Goal: Submit feedback/report problem

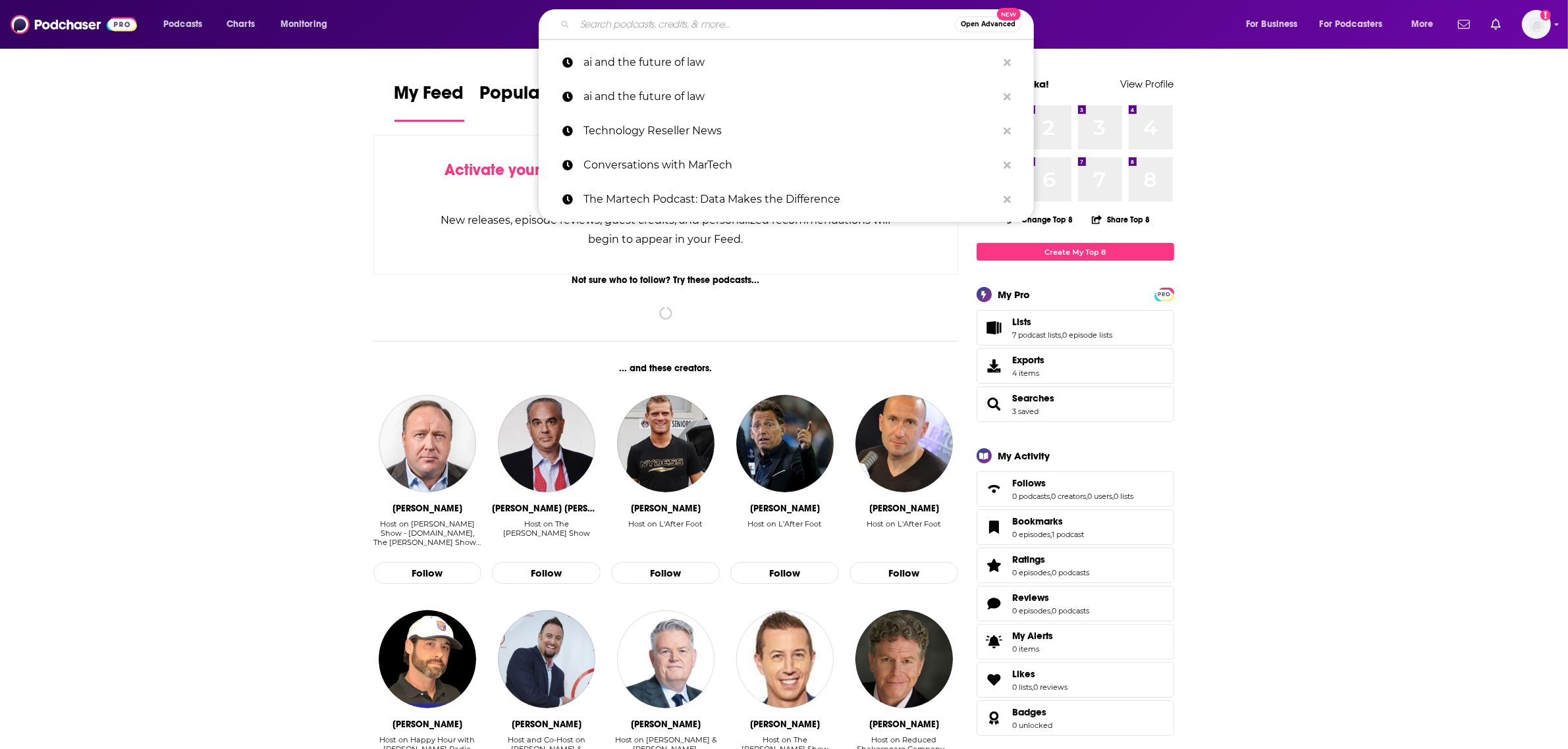
click at [711, 21] on input "Search podcasts, credits, & more..." at bounding box center [765, 24] width 380 height 21
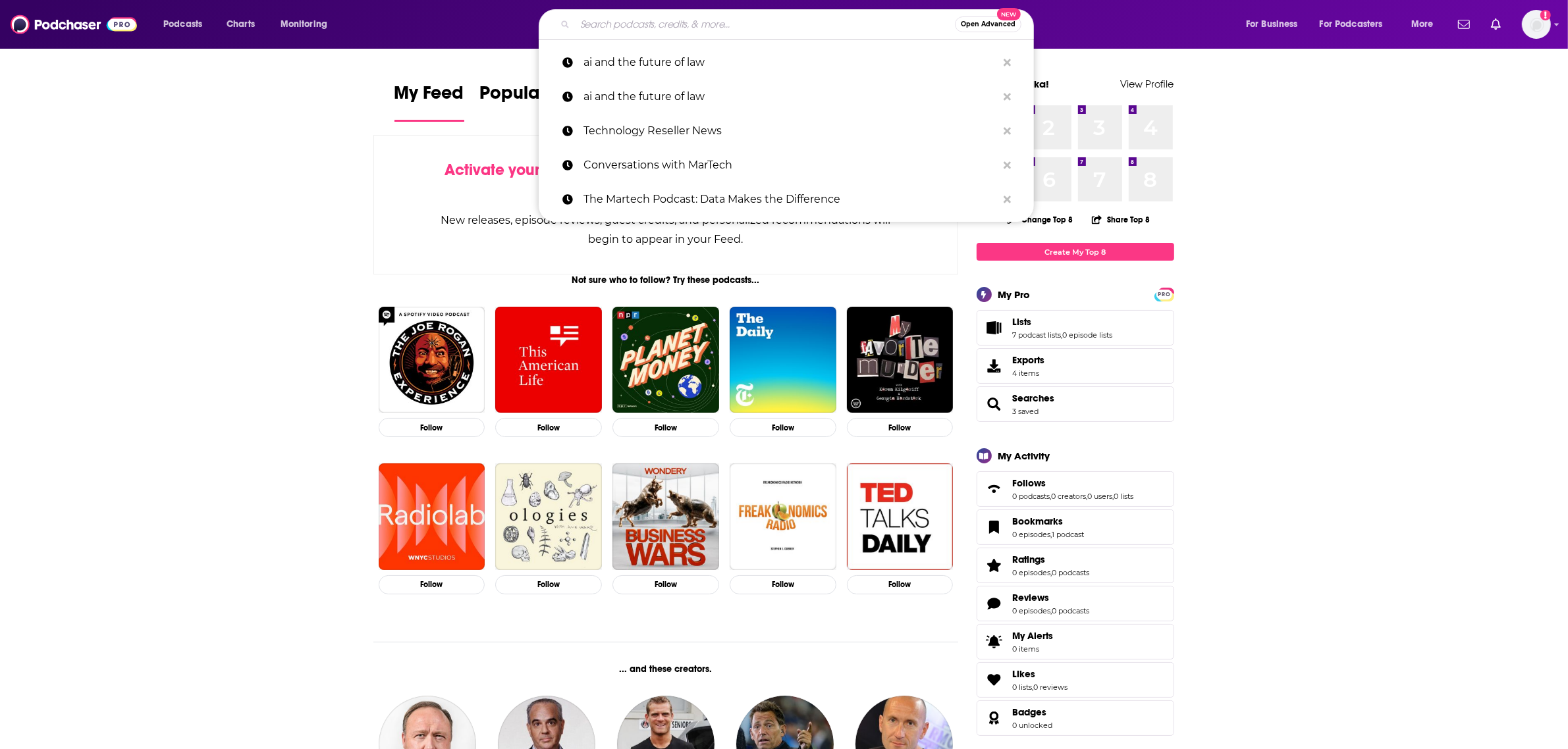
paste input "The Revenue Formula"
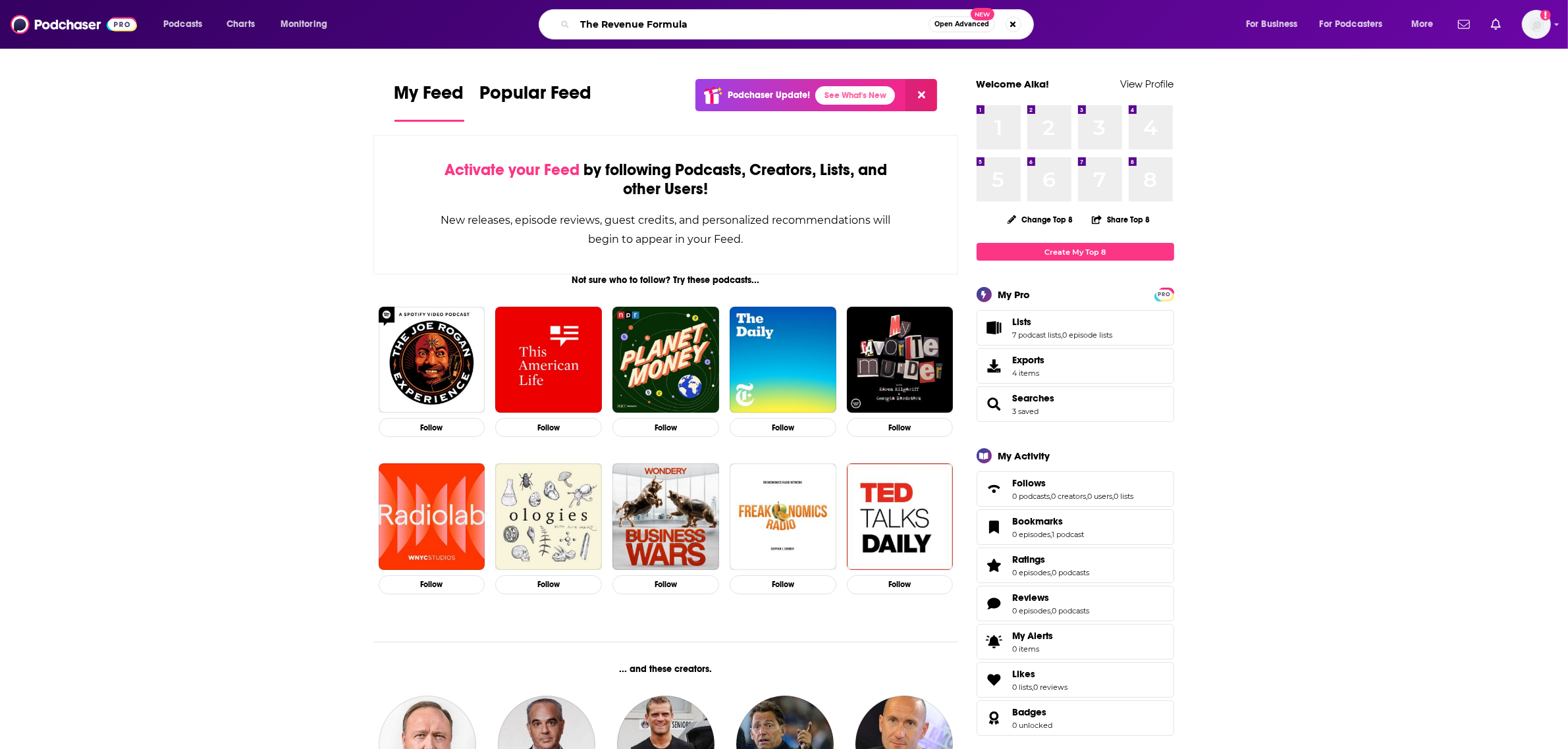
type input "The Revenue Formula"
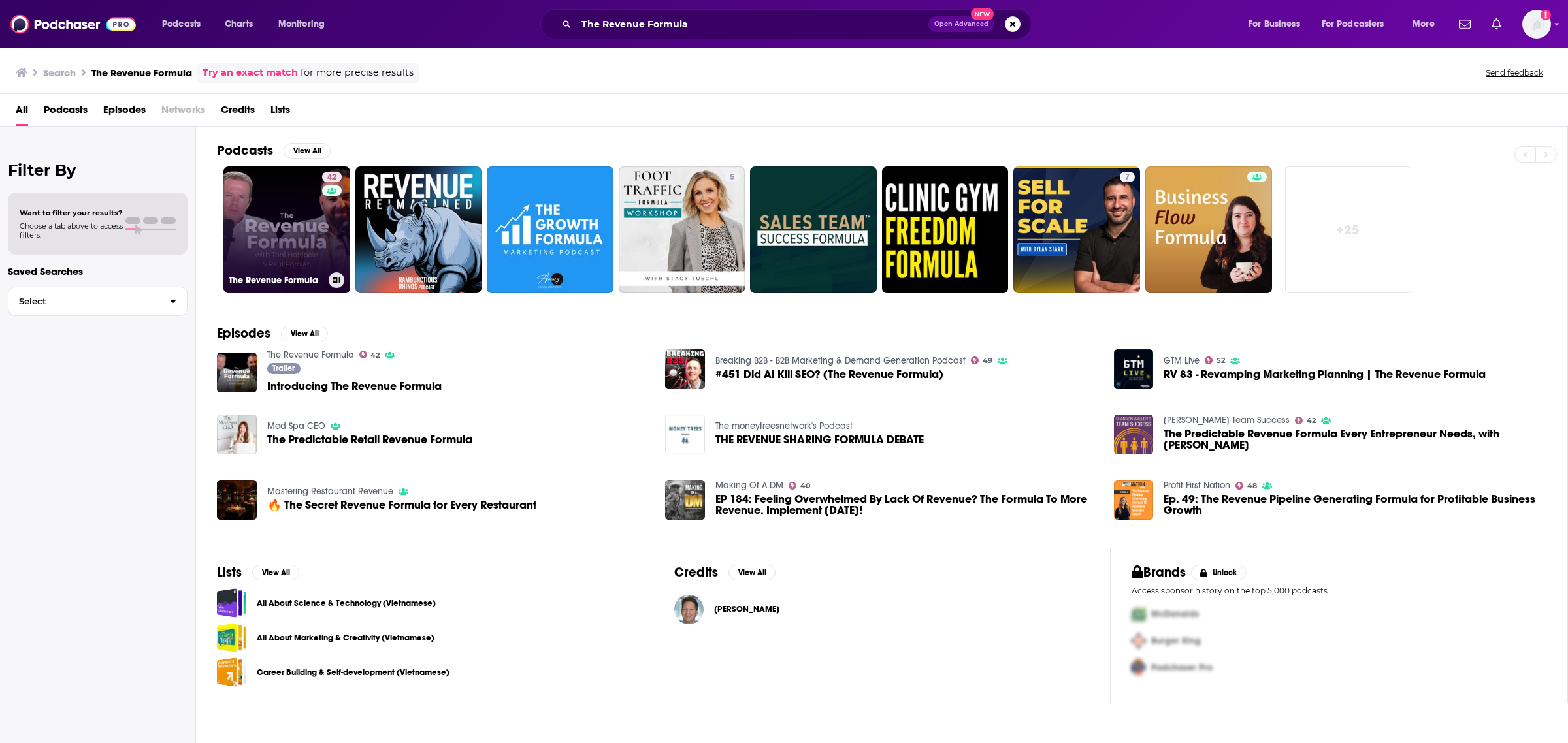
click at [265, 232] on link "42 The Revenue Formula" at bounding box center [286, 229] width 126 height 126
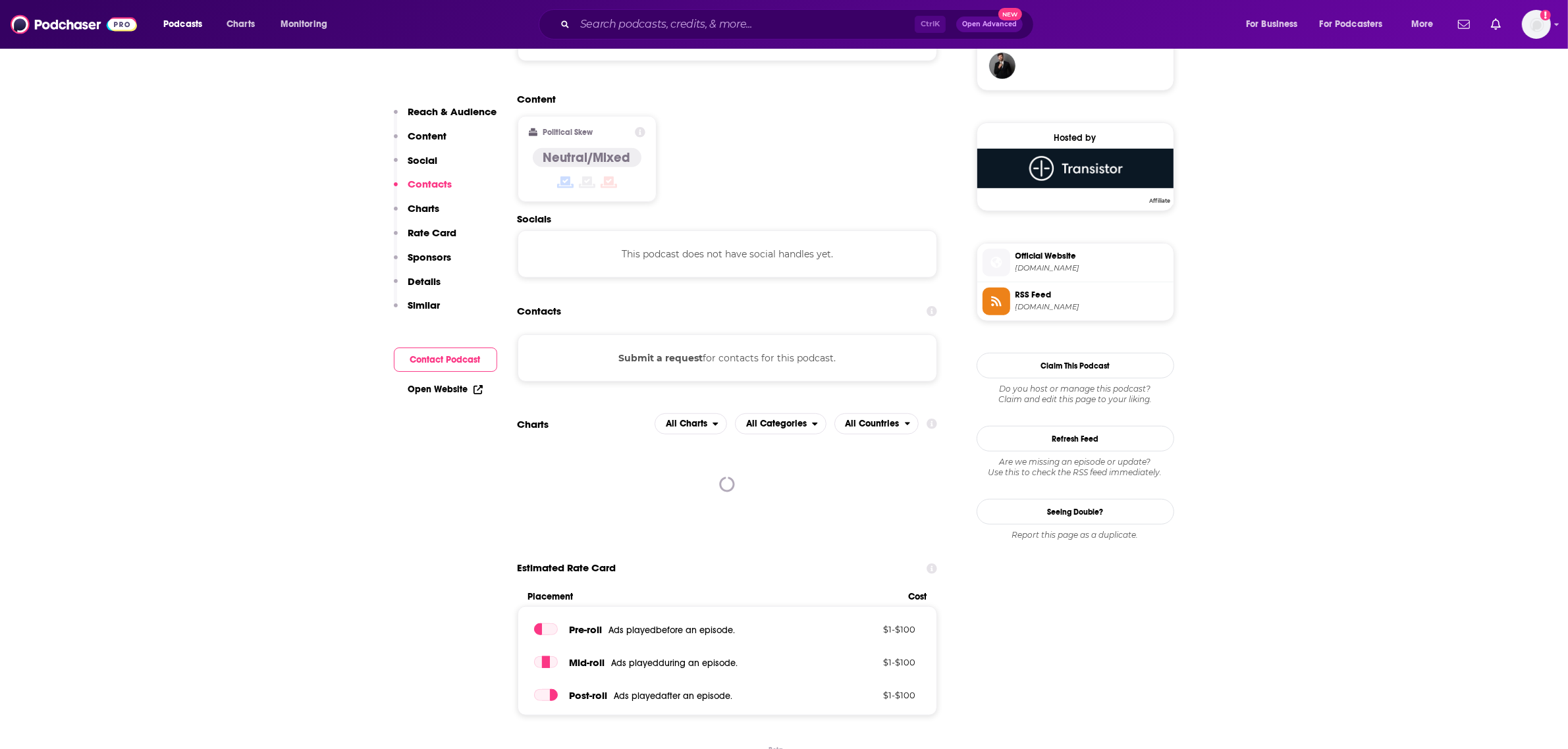
scroll to position [995, 0]
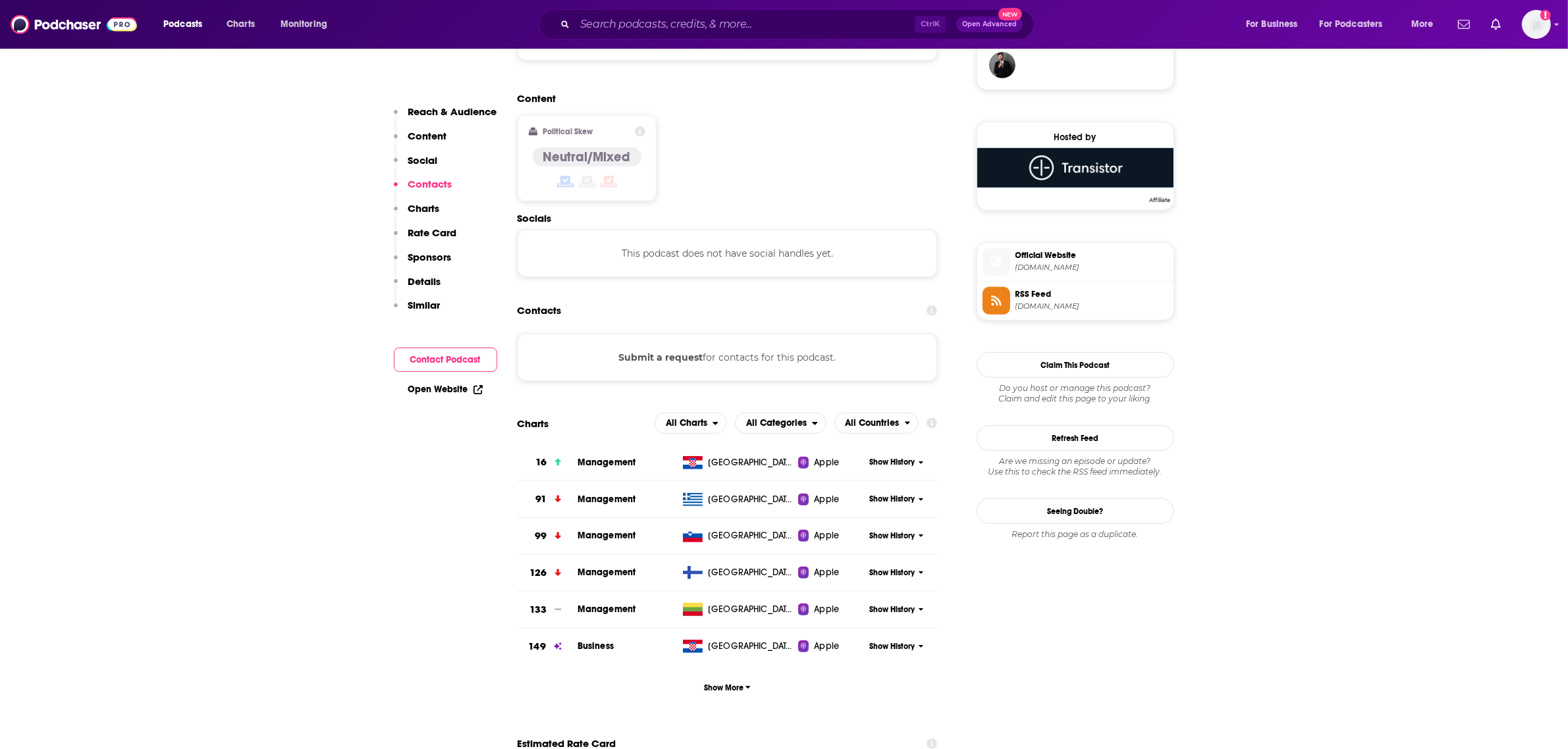
click at [680, 350] on button "Submit a request" at bounding box center [660, 357] width 84 height 14
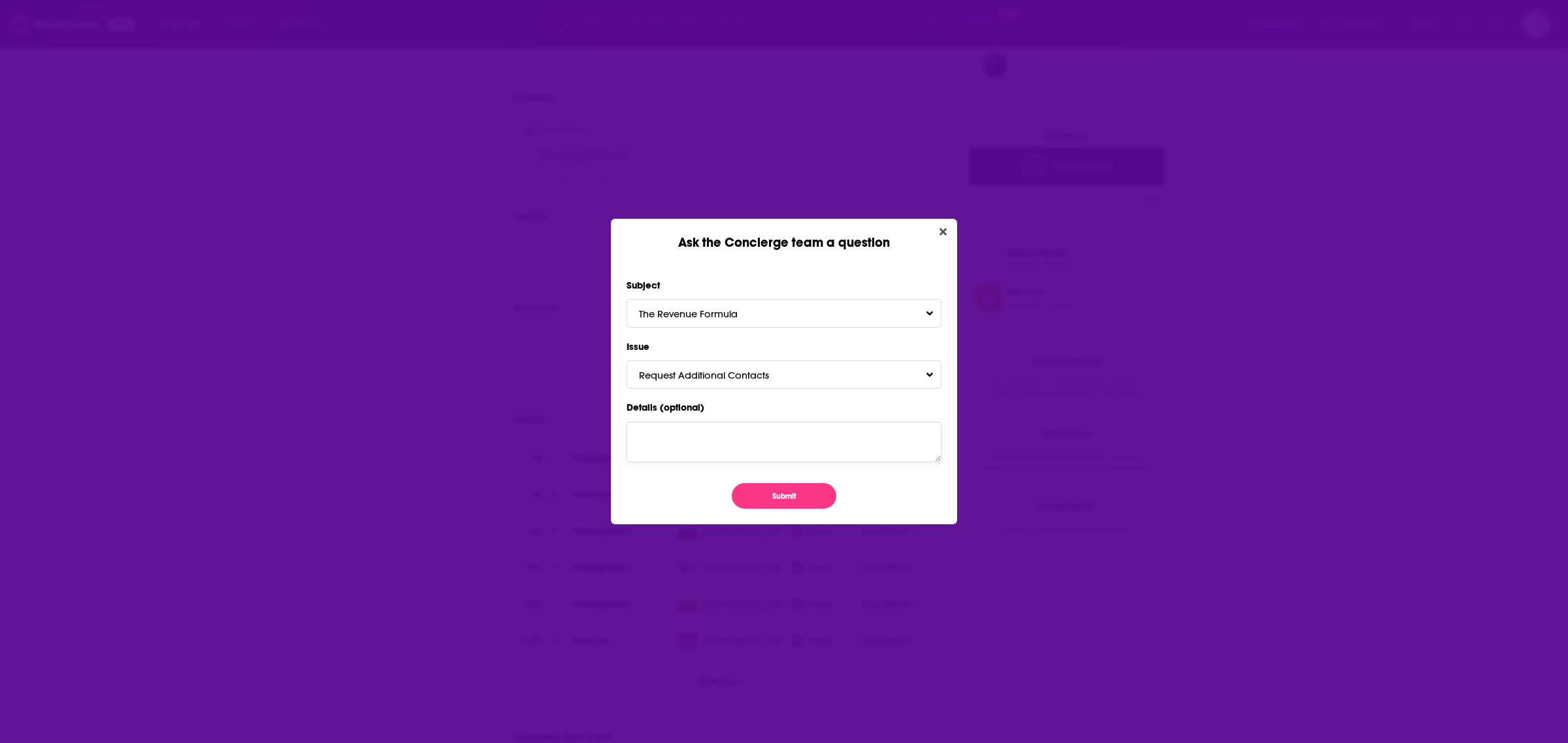
click at [701, 452] on textarea "Details (optional)" at bounding box center [784, 442] width 315 height 41
type textarea "L"
type textarea "Hi, I'm checking to see if there is a contact for this podcast. I appreciate an…"
click at [794, 495] on button "Submit" at bounding box center [784, 496] width 104 height 26
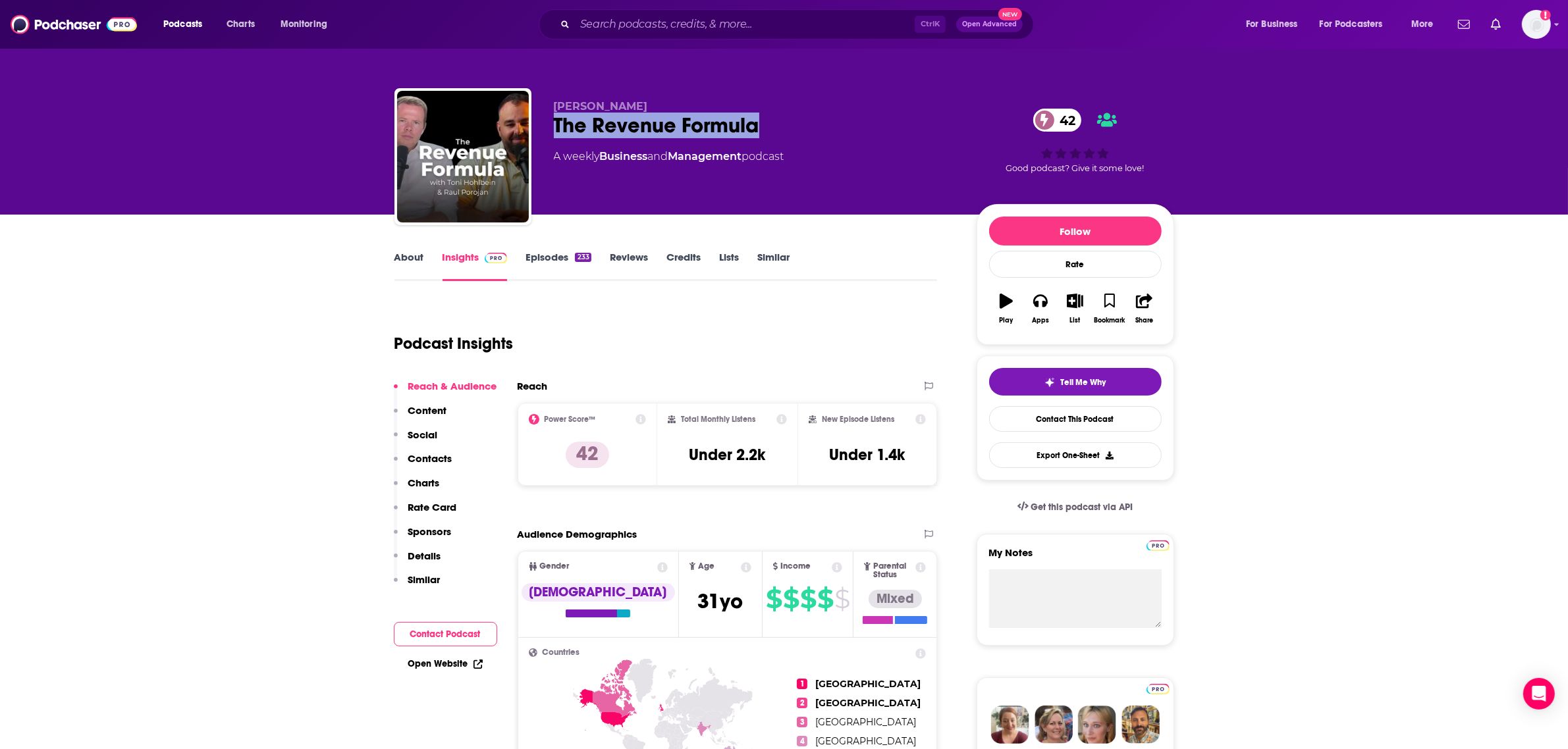
drag, startPoint x: 548, startPoint y: 124, endPoint x: 716, endPoint y: 89, distance: 171.6
click at [779, 124] on div "[PERSON_NAME] The Revenue Formula 42 A weekly Business and Management podcast 4…" at bounding box center [784, 159] width 780 height 142
copy h2 "The Revenue Formula"
